Goal: Check status: Check status

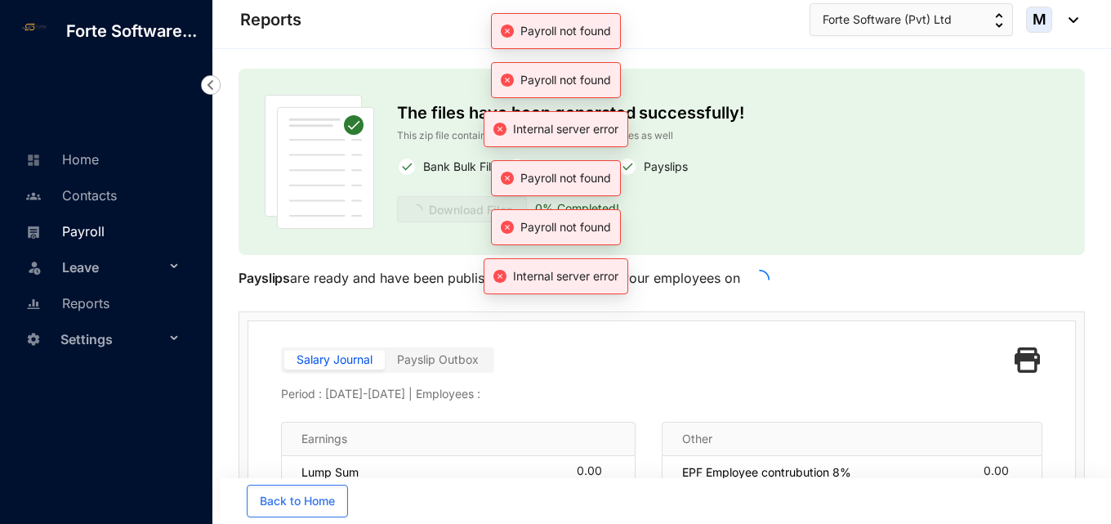
click at [87, 231] on link "Payroll" at bounding box center [62, 231] width 83 height 16
